Goal: Register for event/course

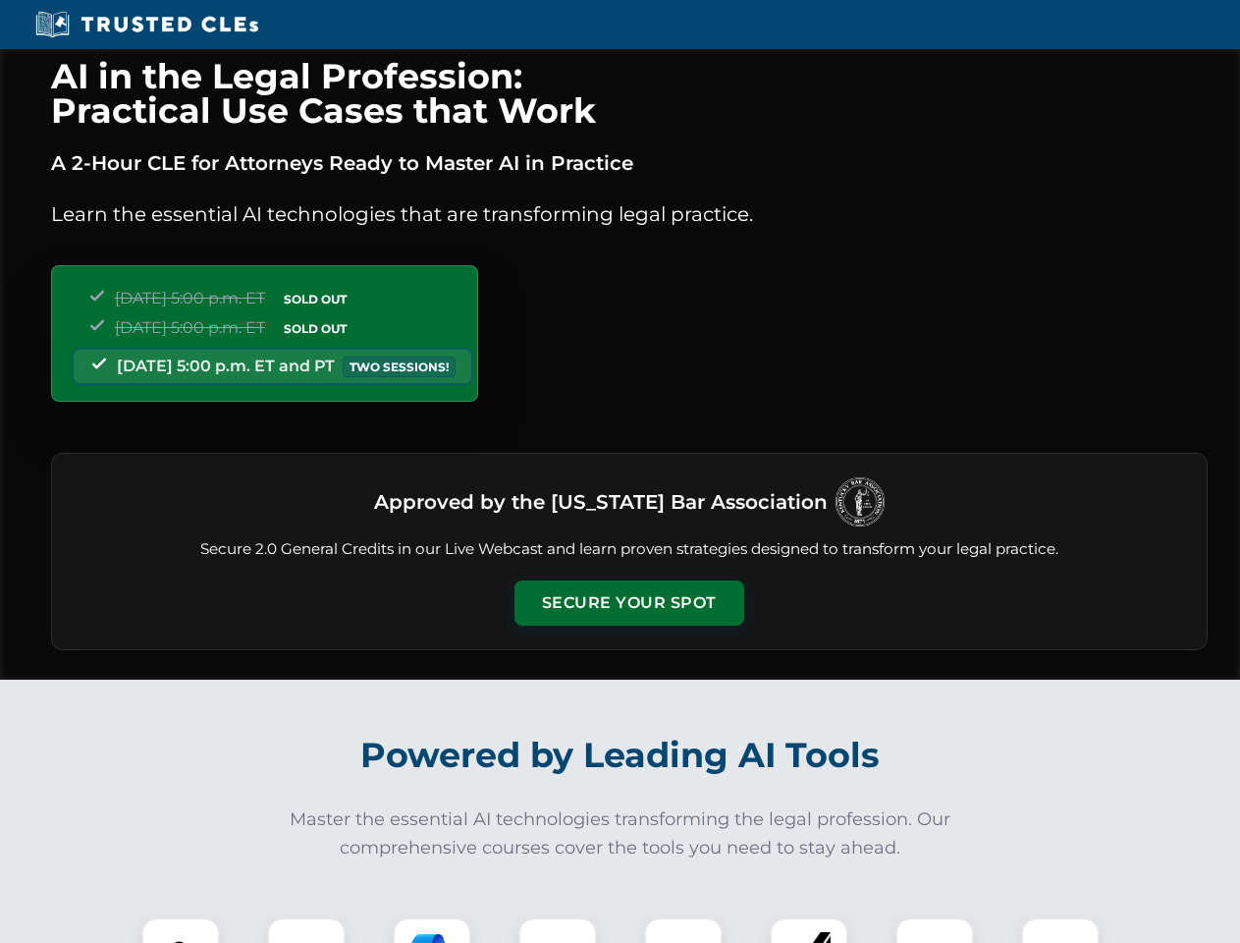
click at [628, 603] on button "Secure Your Spot" at bounding box center [630, 602] width 230 height 45
click at [181, 930] on img at bounding box center [180, 956] width 57 height 57
click at [306, 930] on div at bounding box center [306, 956] width 79 height 79
click at [432, 930] on div at bounding box center [432, 956] width 79 height 79
click at [558, 930] on img at bounding box center [557, 956] width 55 height 55
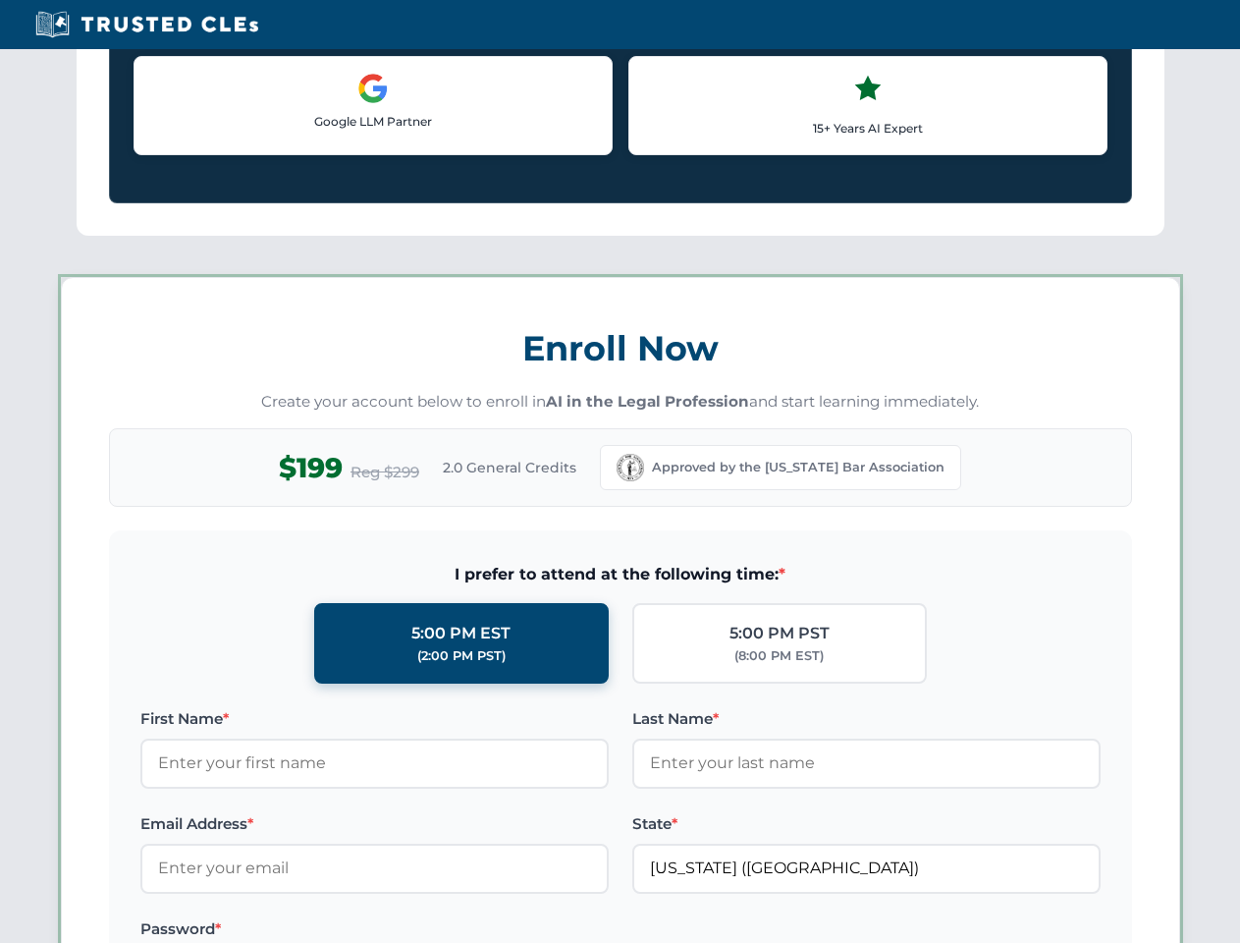
click at [809, 930] on div "AI in the Legal Profession: Practical Use Cases that Work A 2-Hour CLE for Atto…" at bounding box center [620, 920] width 1240 height 4594
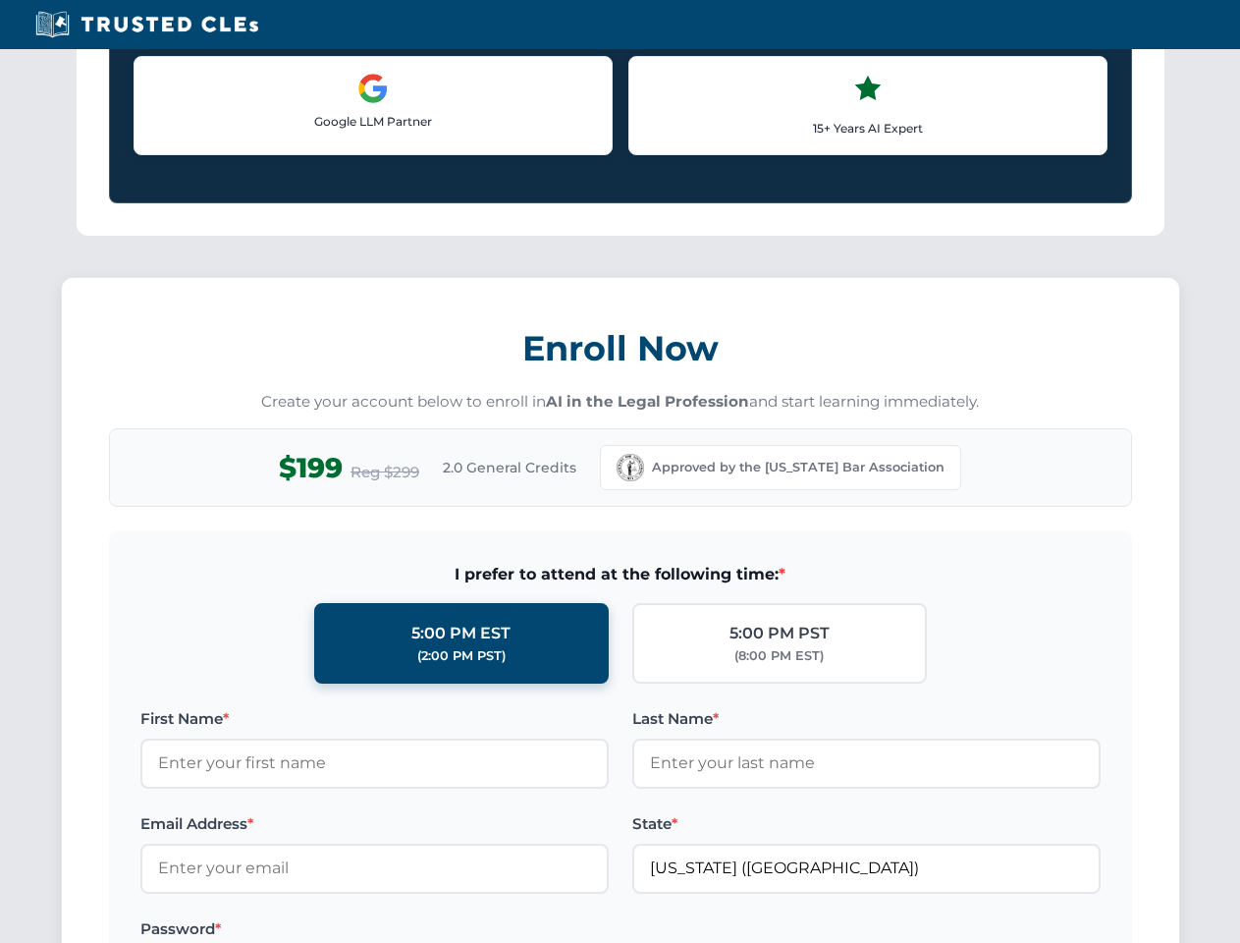
scroll to position [1703, 0]
